Goal: Task Accomplishment & Management: Manage account settings

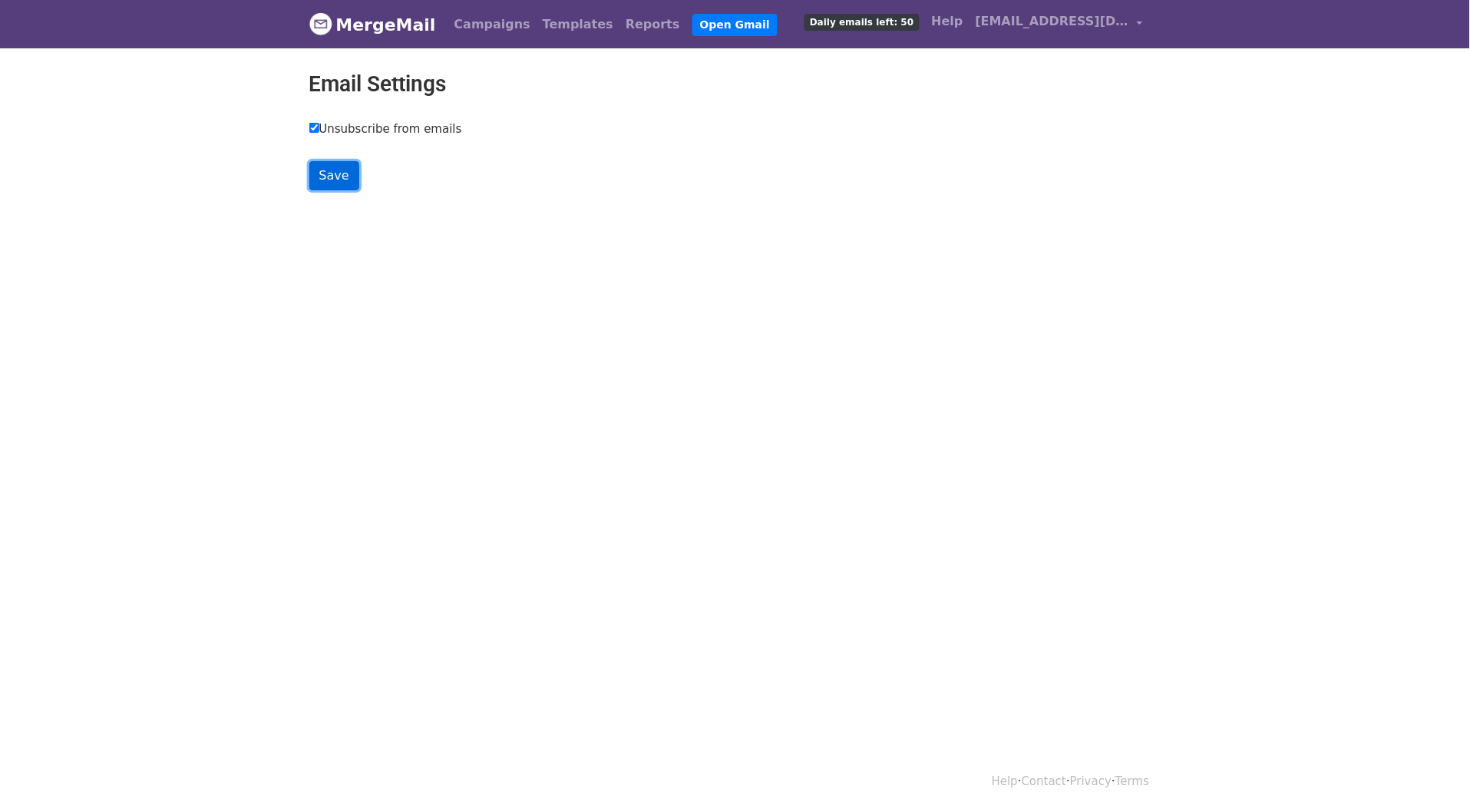
click at [331, 189] on input "Save" at bounding box center [334, 176] width 50 height 29
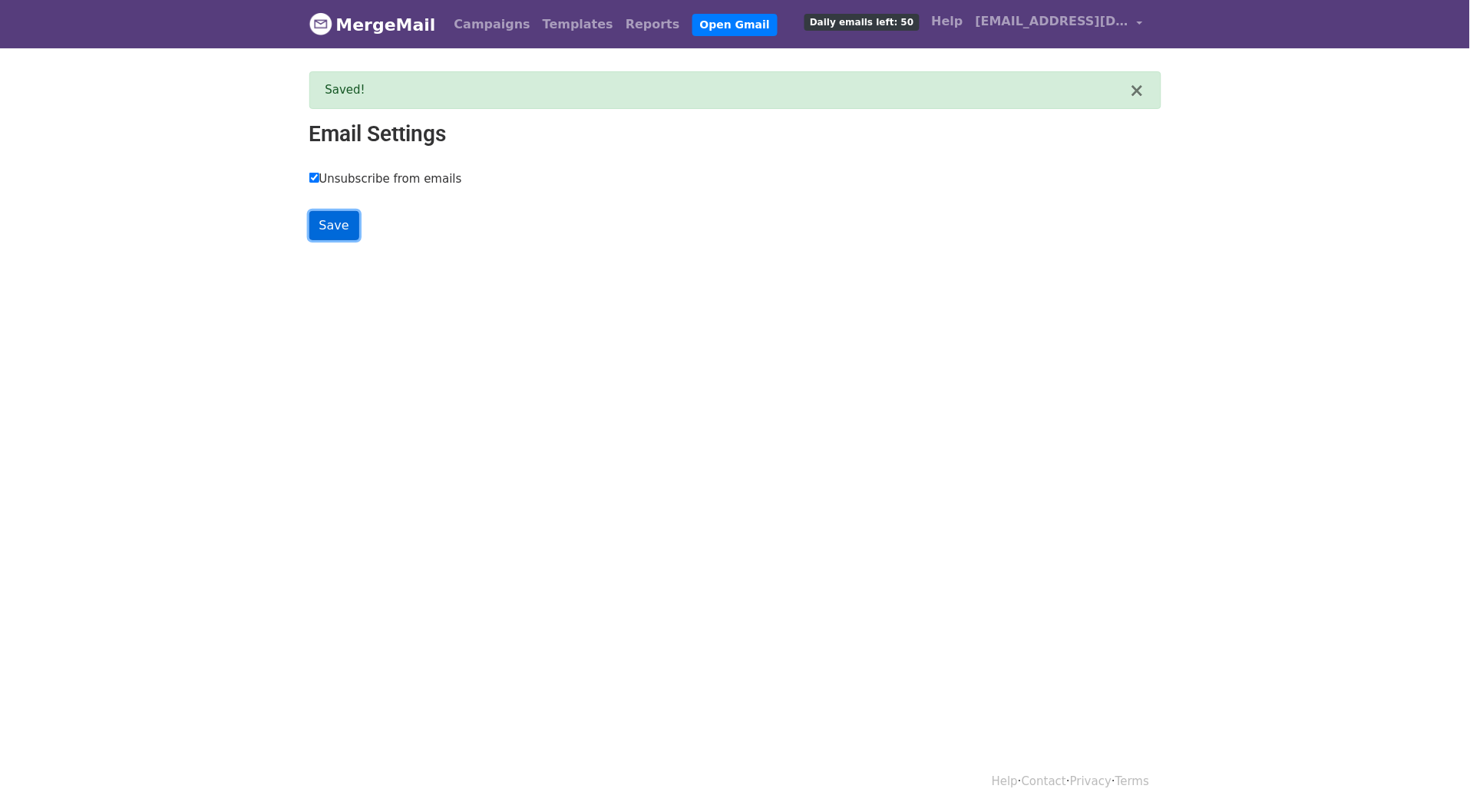
click at [343, 226] on input "Save" at bounding box center [334, 226] width 50 height 29
